Goal: Find specific page/section: Find specific page/section

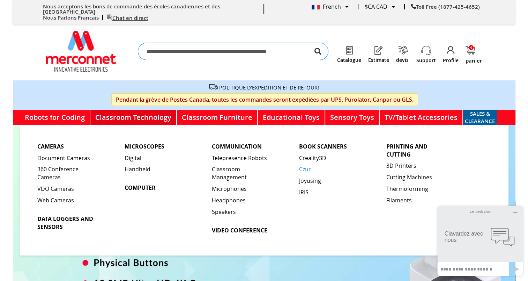
click at [303, 165] on span "Czur" at bounding box center [305, 169] width 12 height 8
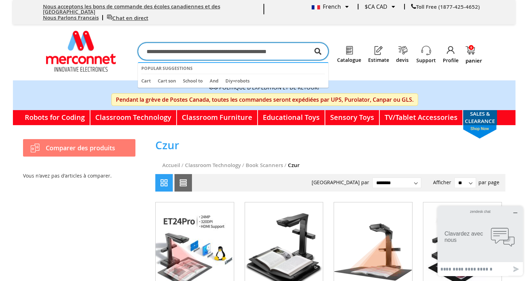
click at [202, 43] on input "Chercher" at bounding box center [233, 51] width 191 height 17
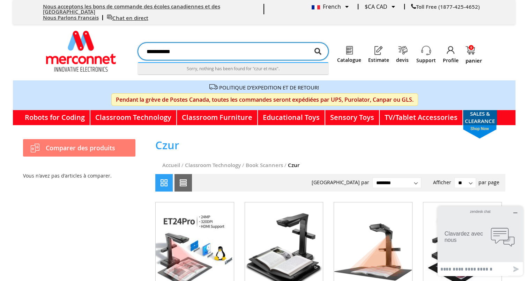
type input "**********"
click at [322, 46] on button "Chercher" at bounding box center [318, 51] width 7 height 17
